Goal: Transaction & Acquisition: Book appointment/travel/reservation

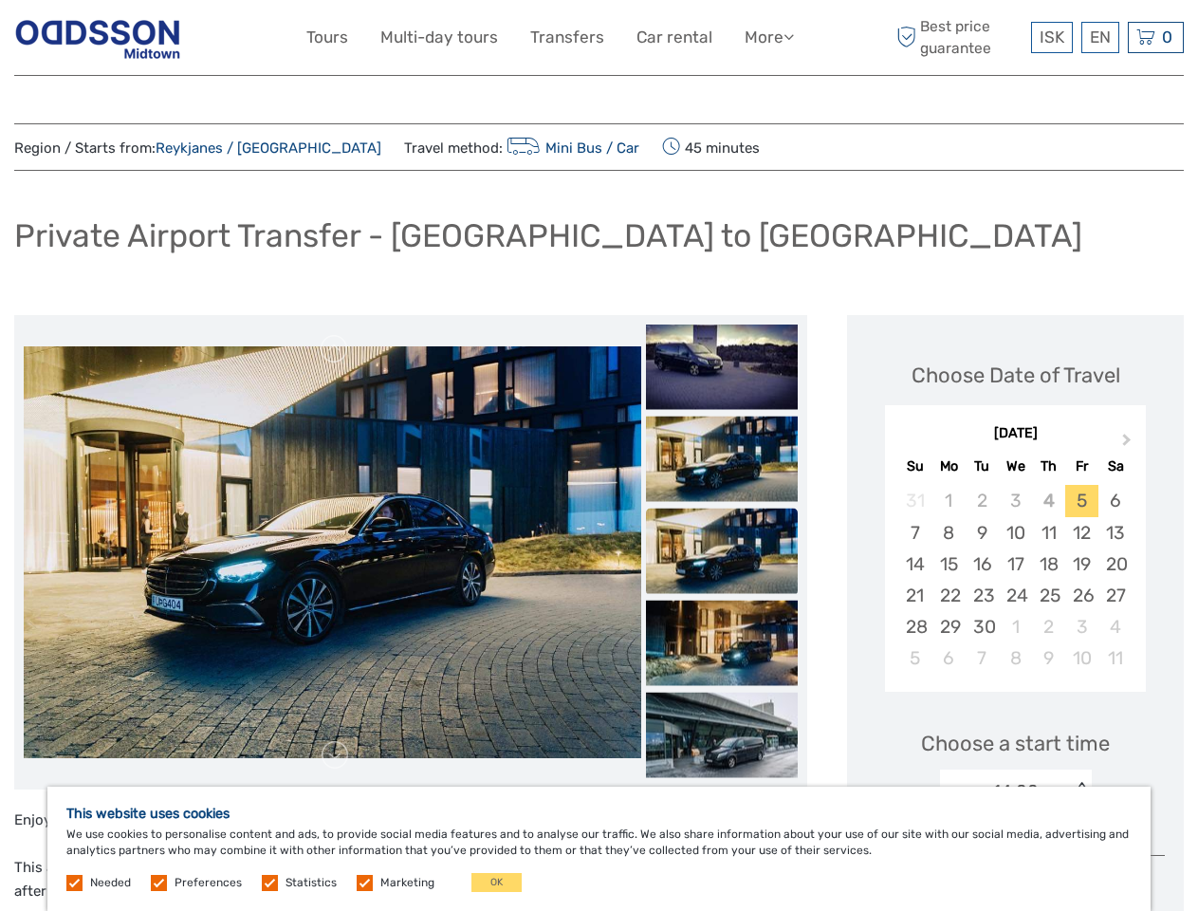
click at [768, 37] on link "More" at bounding box center [769, 38] width 49 height 28
click at [790, 36] on icon at bounding box center [789, 36] width 10 height 16
click at [1051, 37] on span "ISK" at bounding box center [1052, 37] width 25 height 19
click at [1100, 37] on div "EN English Español Deutsch" at bounding box center [1101, 37] width 38 height 31
click at [1156, 37] on div "0 Items Total 0 ISK Checkout The shopping cart is empty." at bounding box center [1156, 37] width 56 height 31
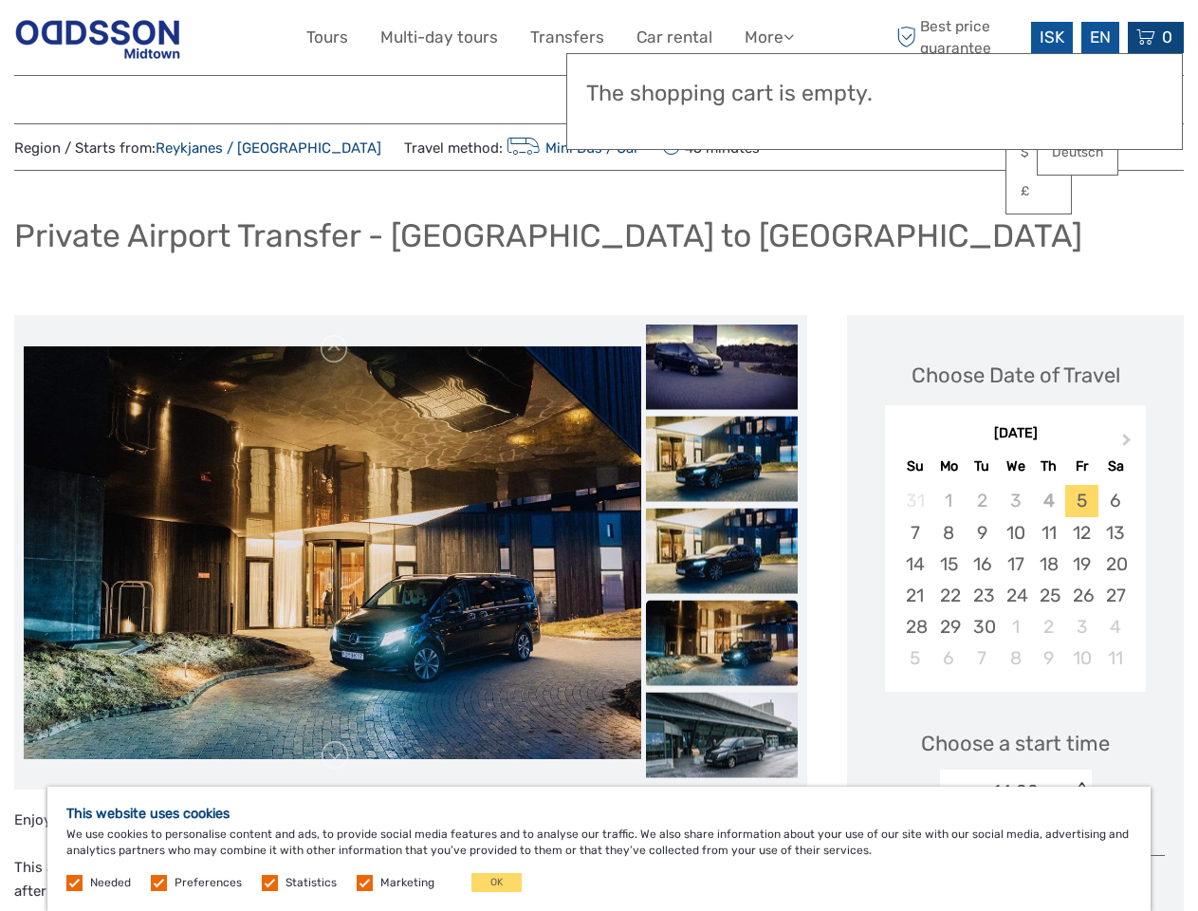
click at [335, 349] on link at bounding box center [335, 349] width 30 height 30
click at [335, 755] on link at bounding box center [335, 755] width 30 height 30
click at [722, 92] on h3 "The shopping cart is empty." at bounding box center [874, 94] width 577 height 27
click at [722, 91] on h3 "The shopping cart is empty." at bounding box center [874, 94] width 577 height 27
